Goal: Transaction & Acquisition: Subscribe to service/newsletter

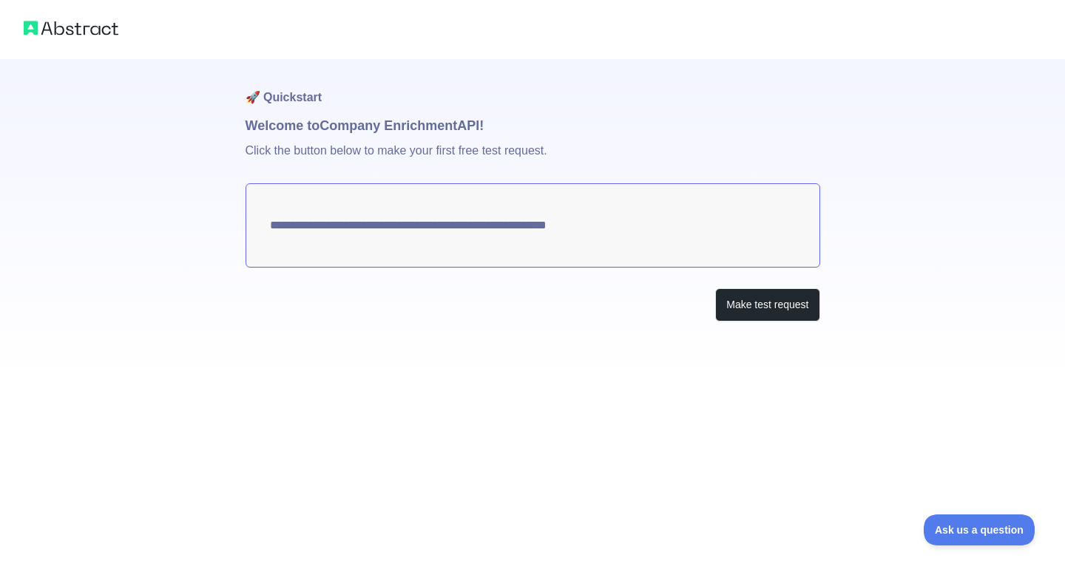
click at [359, 232] on textarea "**********" at bounding box center [533, 225] width 575 height 84
click at [763, 302] on button "Make test request" at bounding box center [767, 304] width 104 height 33
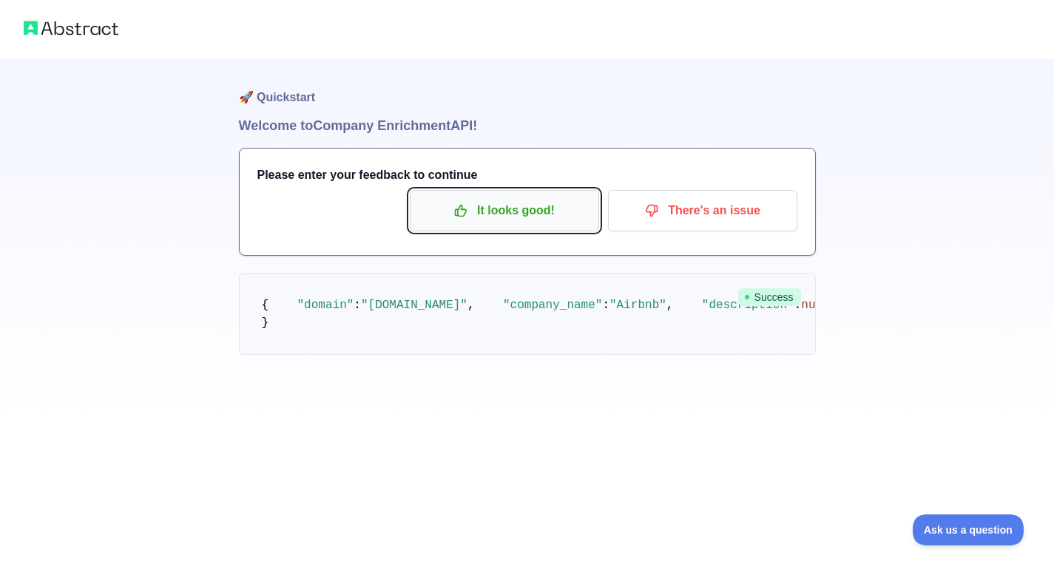
click at [516, 212] on p "It looks good!" at bounding box center [504, 210] width 167 height 25
